Goal: Find specific page/section

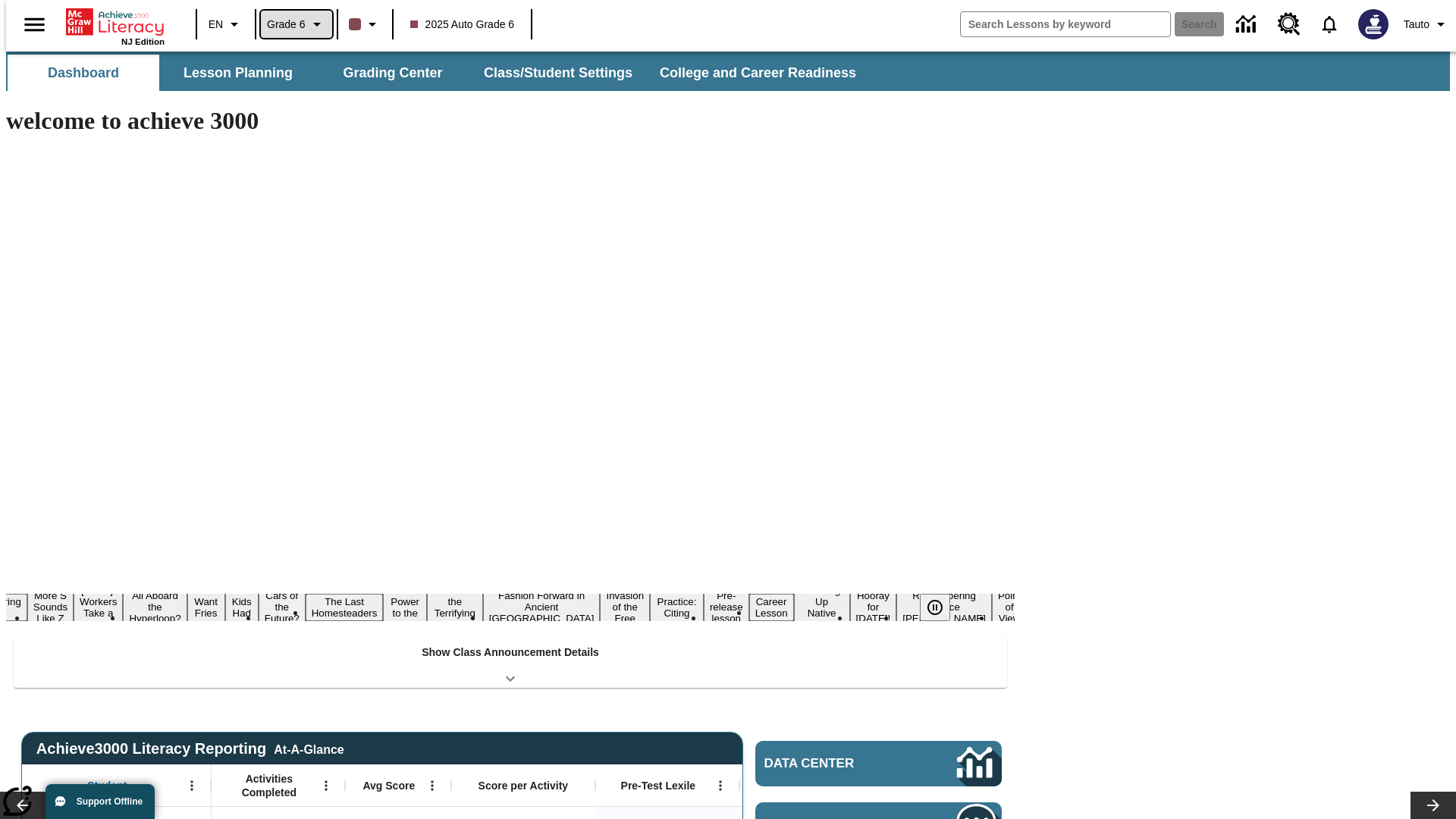
click at [291, 24] on span "Grade 6" at bounding box center [286, 25] width 39 height 16
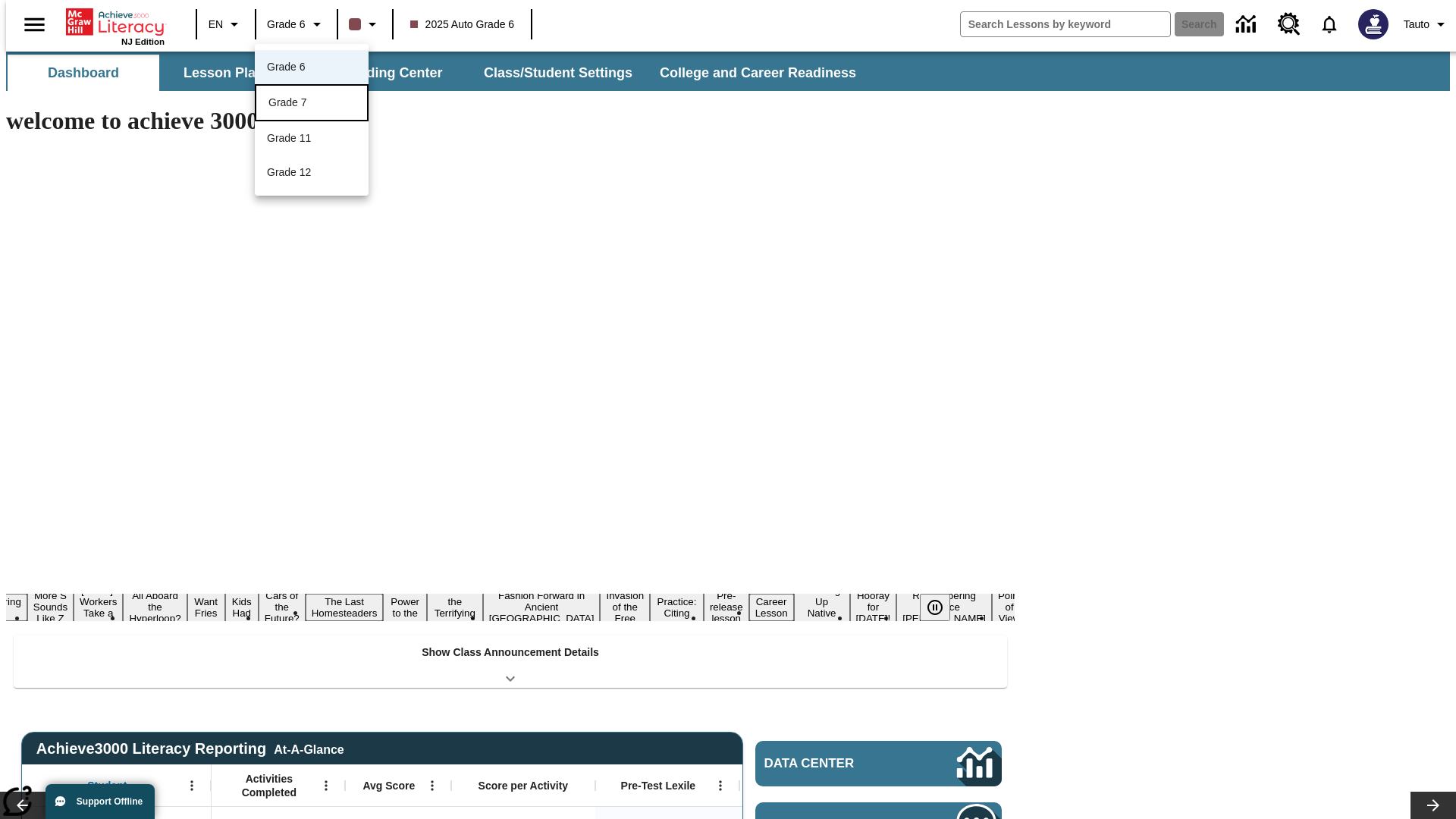
click at [312, 104] on div "Grade 7" at bounding box center [312, 103] width 86 height 16
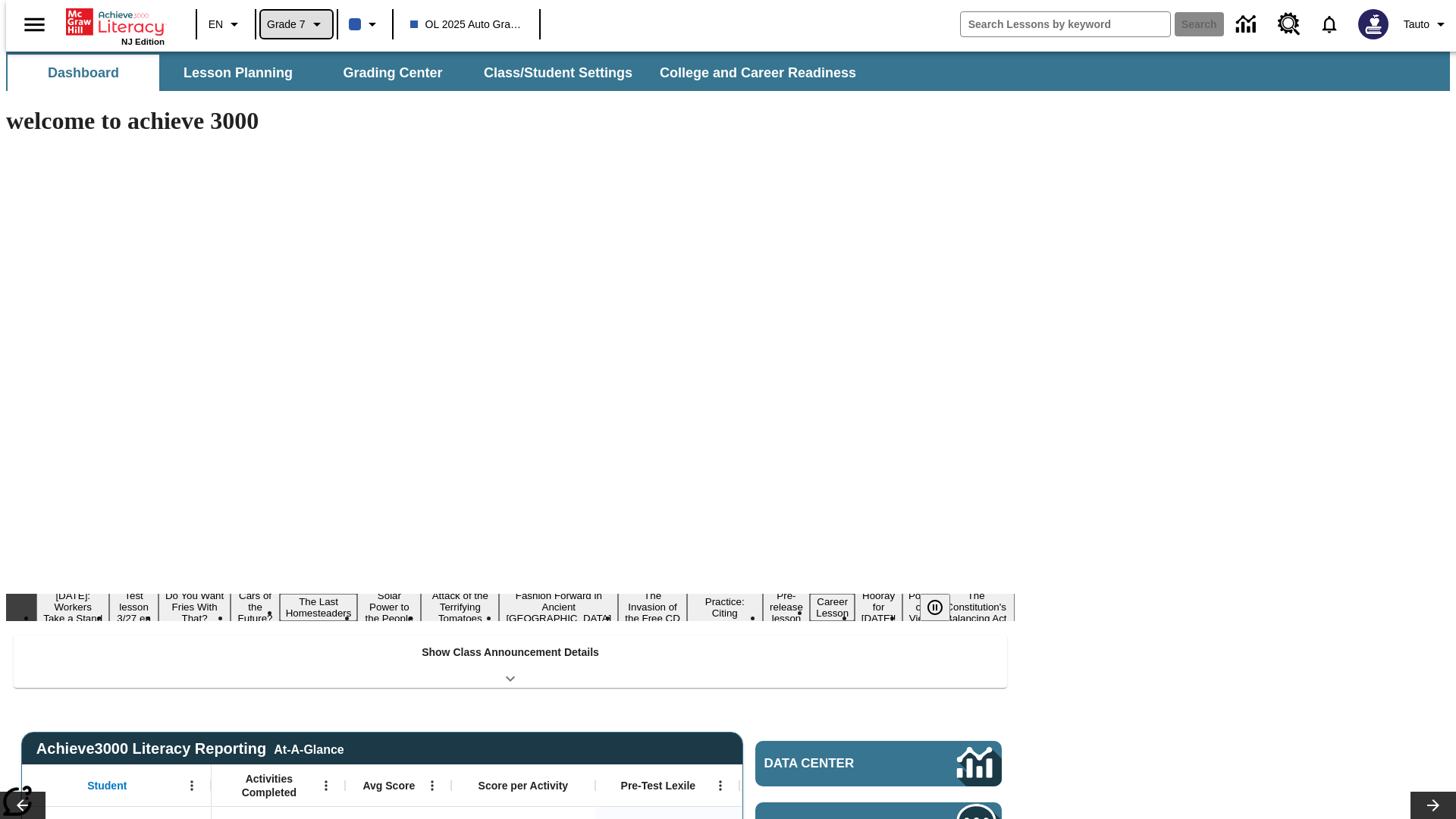
click at [291, 24] on span "Grade 7" at bounding box center [286, 25] width 39 height 16
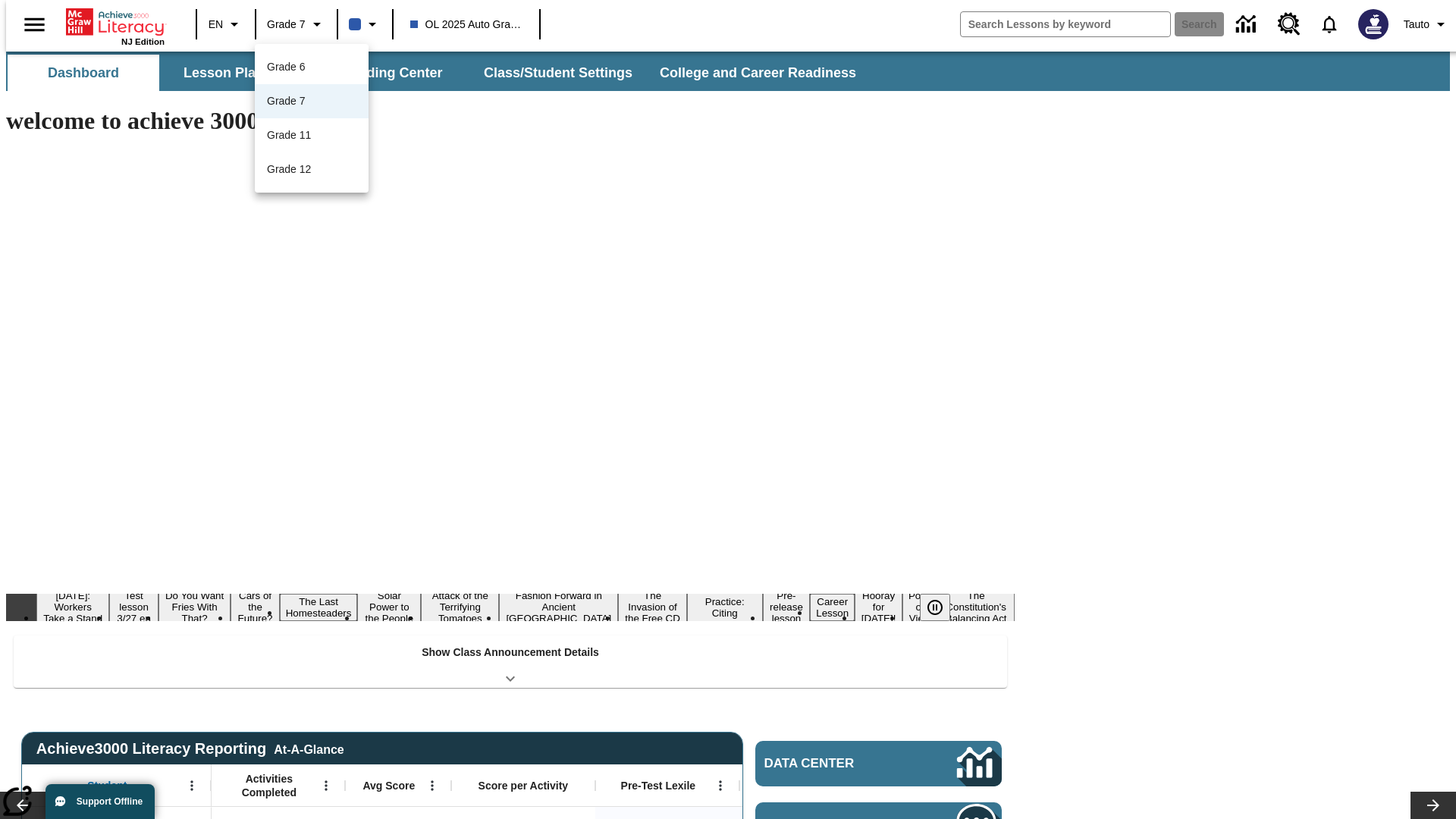
click at [728, 410] on div at bounding box center [728, 410] width 1456 height 819
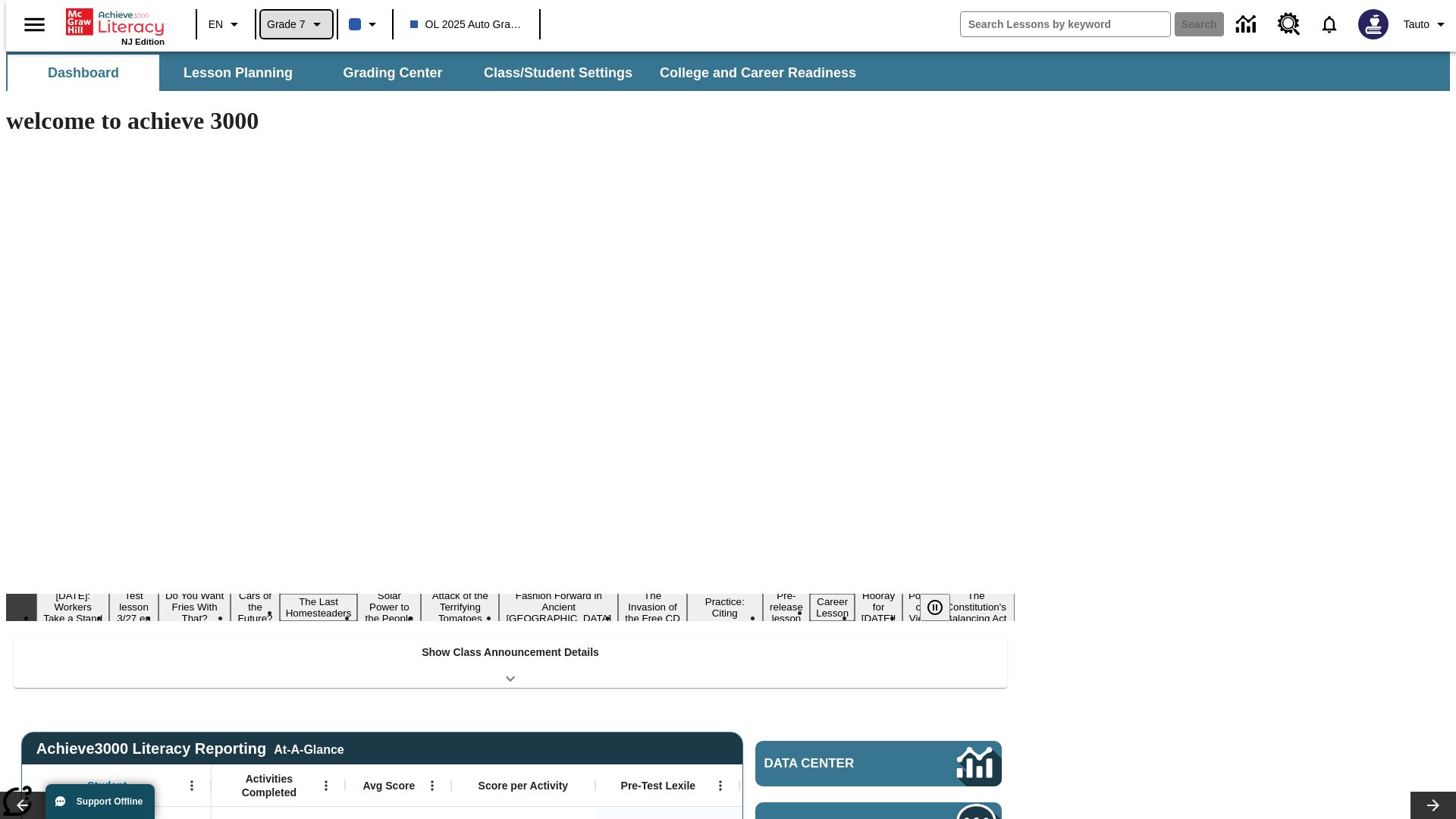
scroll to position [55, 0]
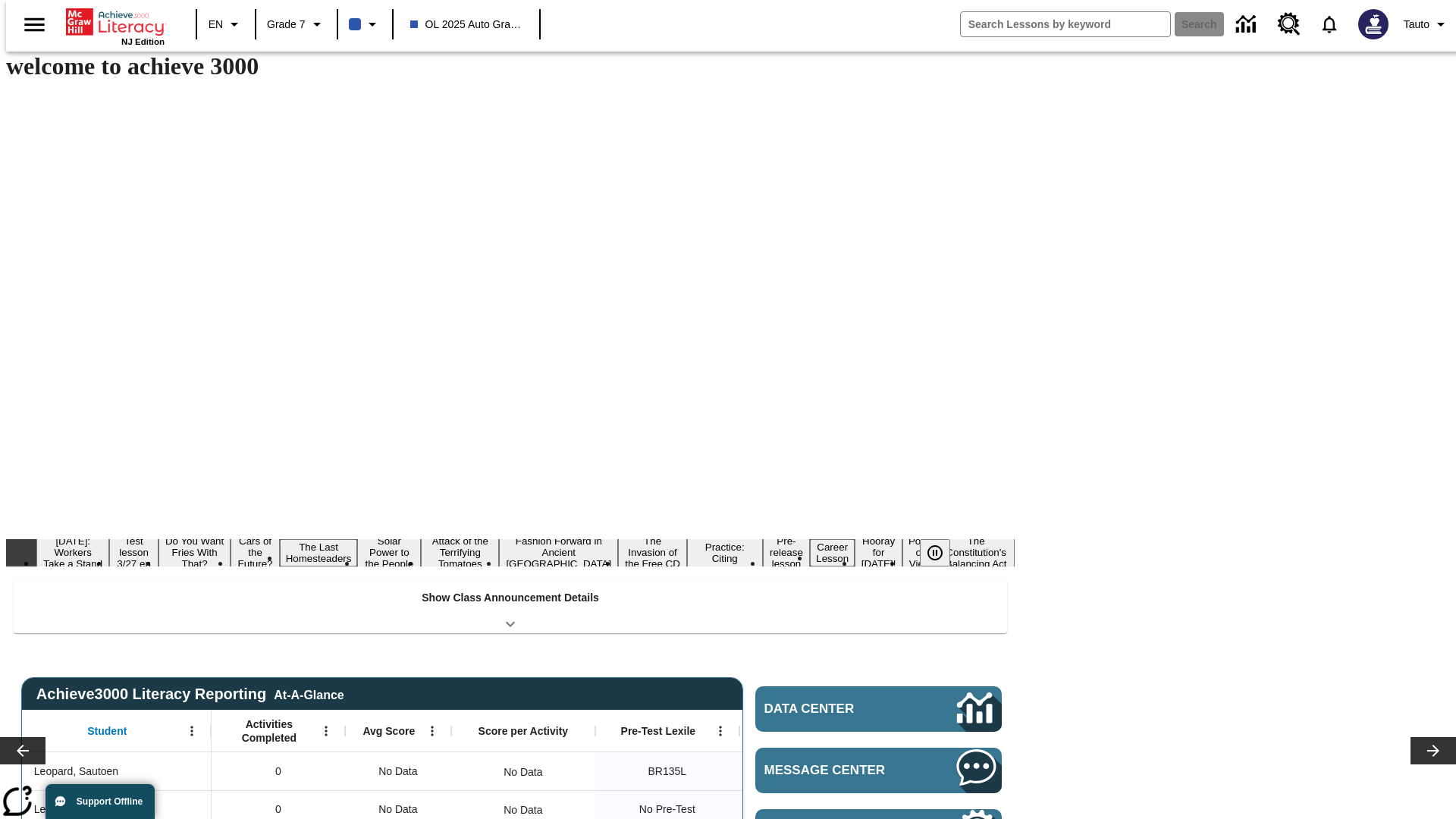
click at [232, 37] on button "Lesson Planning" at bounding box center [238, 18] width 151 height 37
